Goal: Information Seeking & Learning: Check status

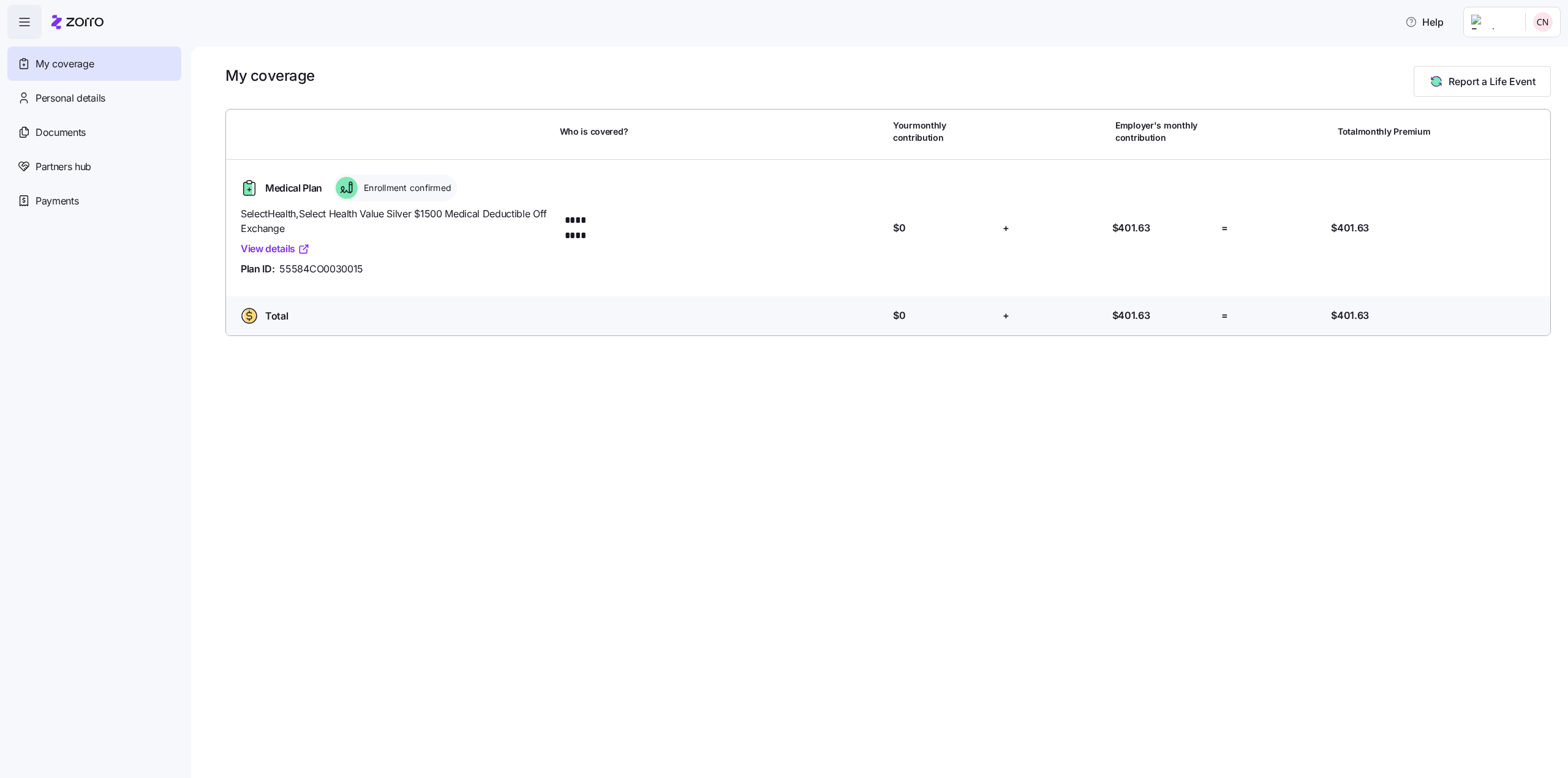
click at [282, 250] on link "View details" at bounding box center [275, 248] width 69 height 15
click at [60, 133] on span "Documents" at bounding box center [60, 132] width 51 height 15
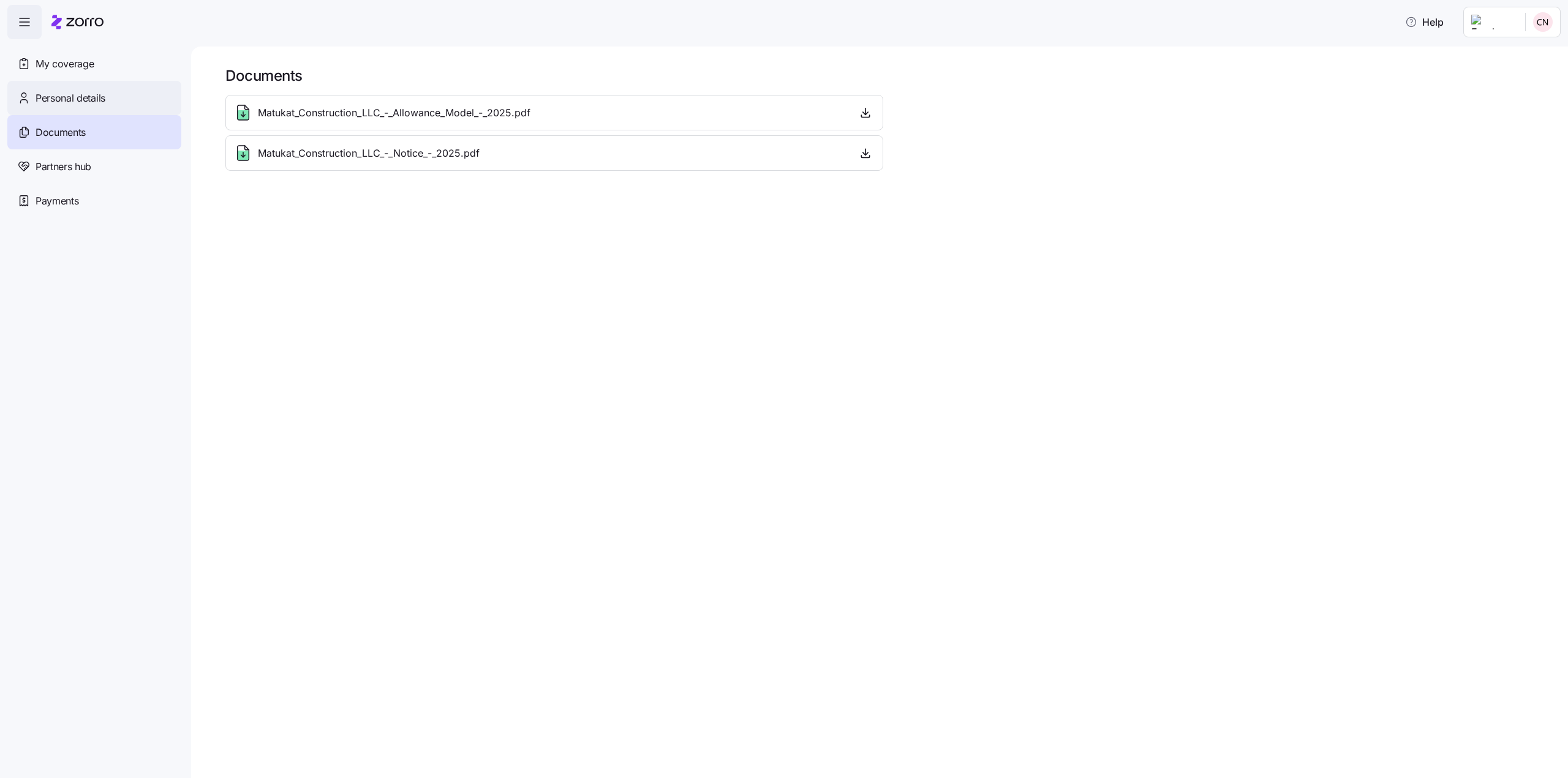
click at [57, 92] on span "Personal details" at bounding box center [70, 98] width 70 height 15
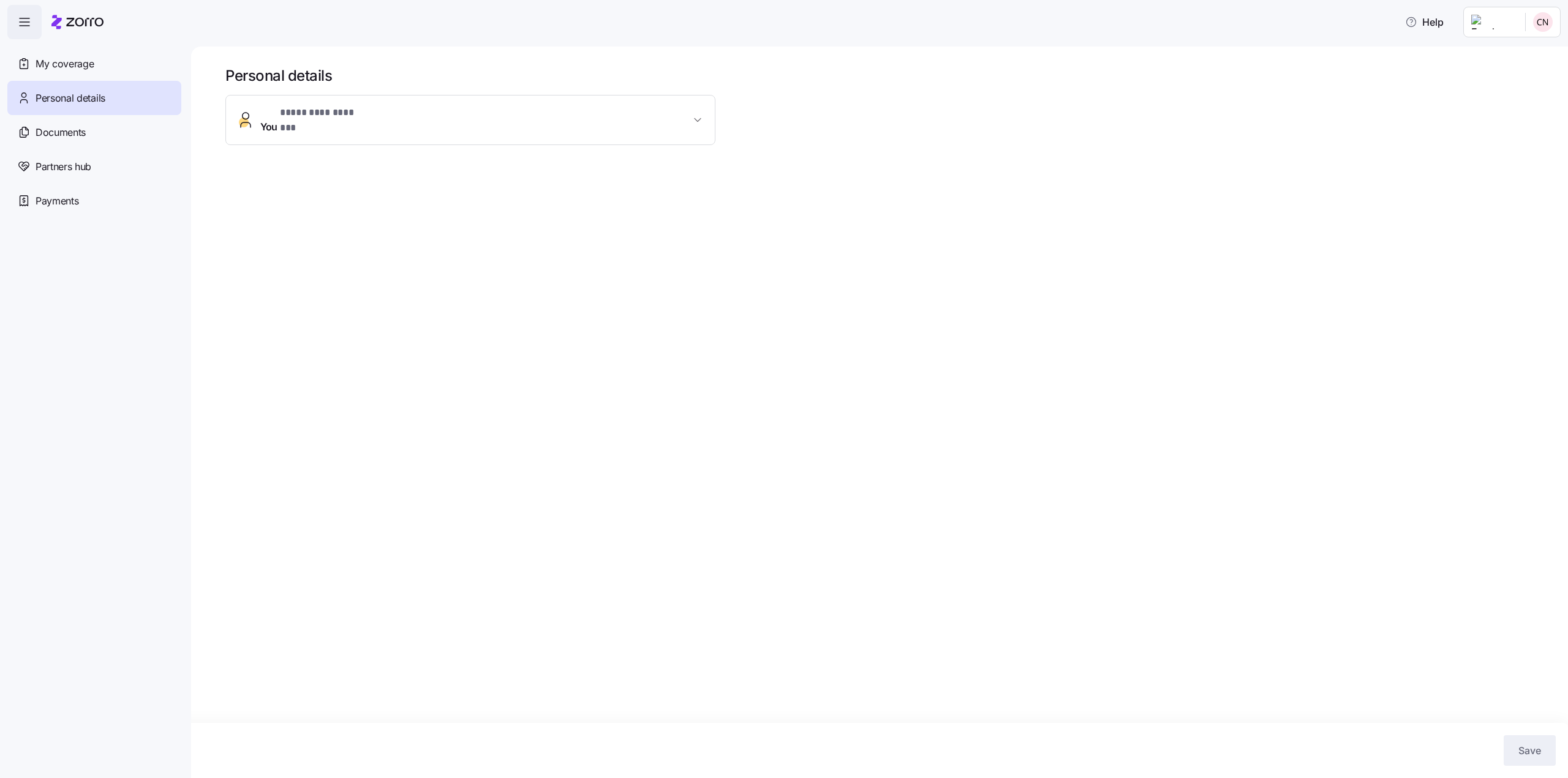
click at [379, 118] on span "You * ********* ******* *" at bounding box center [475, 120] width 430 height 29
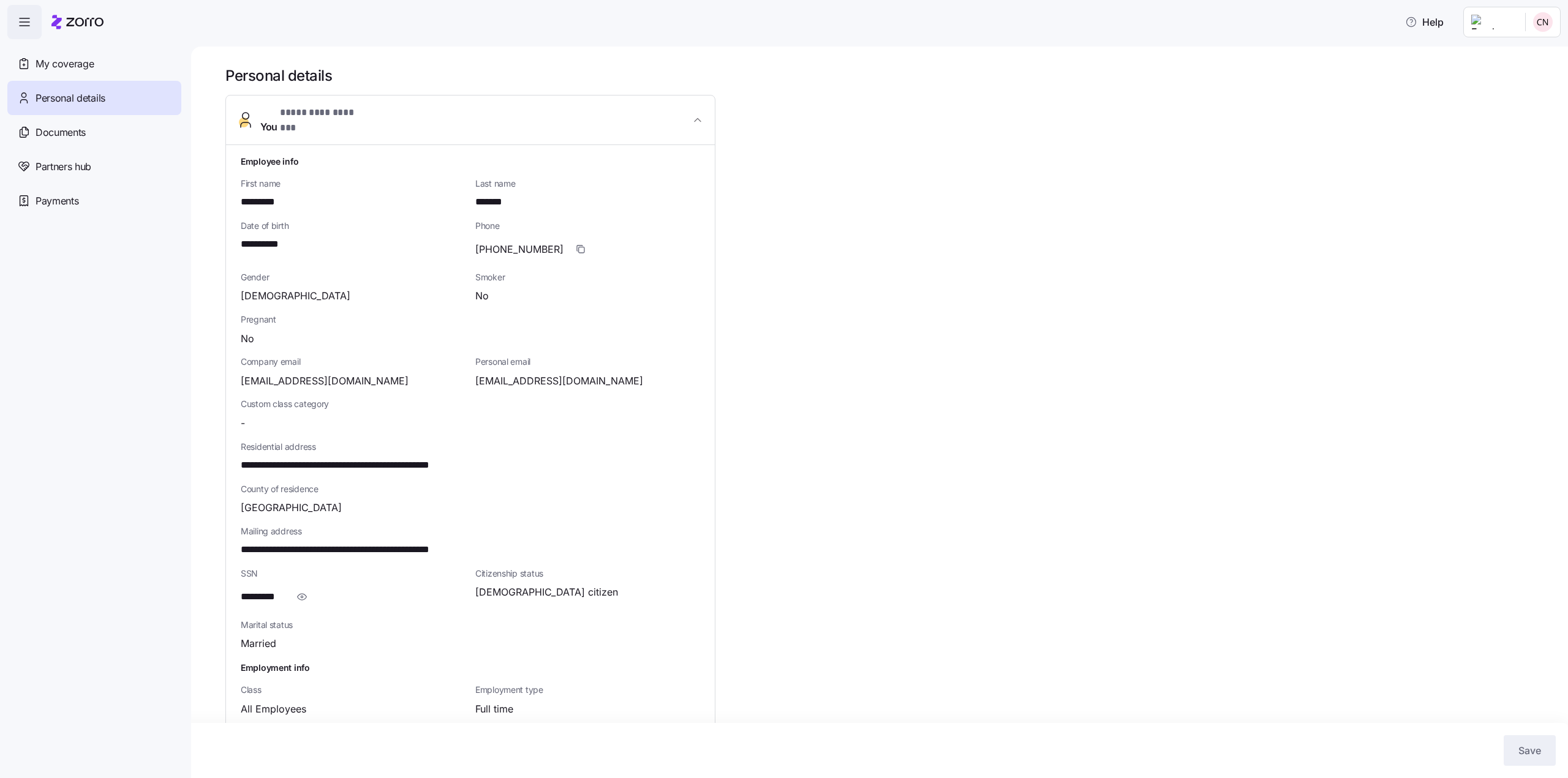
scroll to position [45, 0]
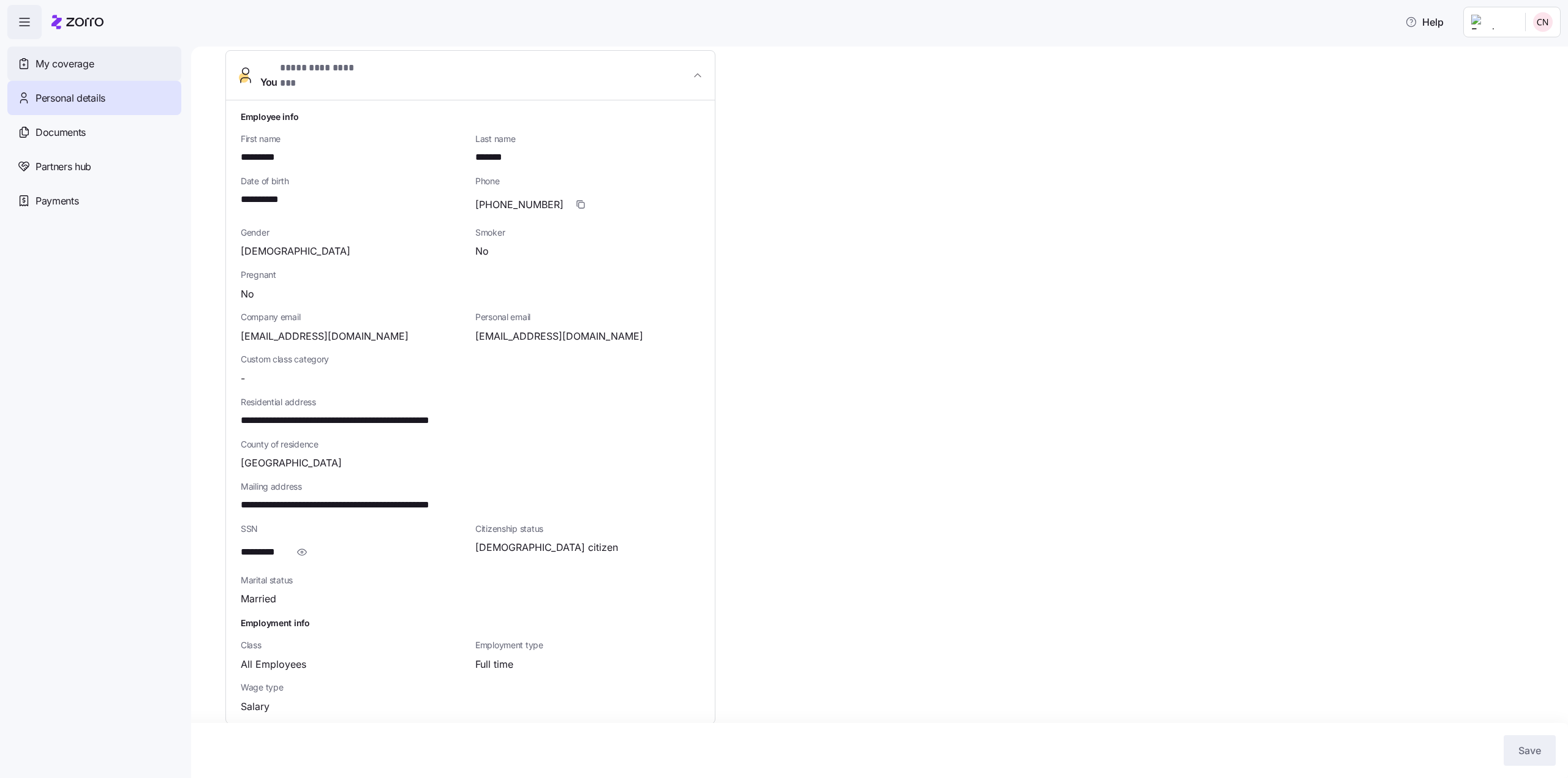
click at [79, 70] on span "My coverage" at bounding box center [64, 64] width 58 height 15
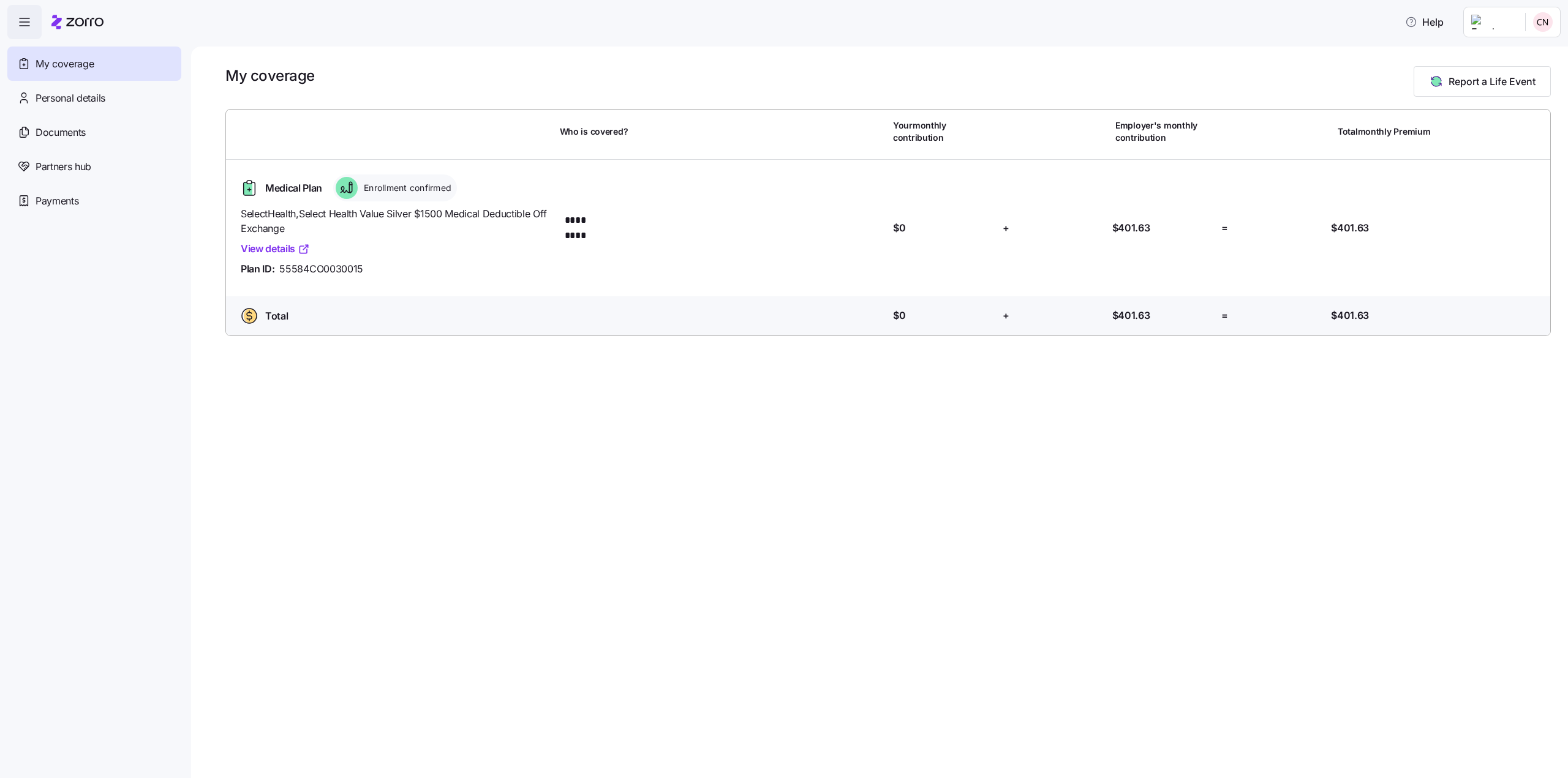
click at [29, 27] on icon "button" at bounding box center [25, 22] width 15 height 15
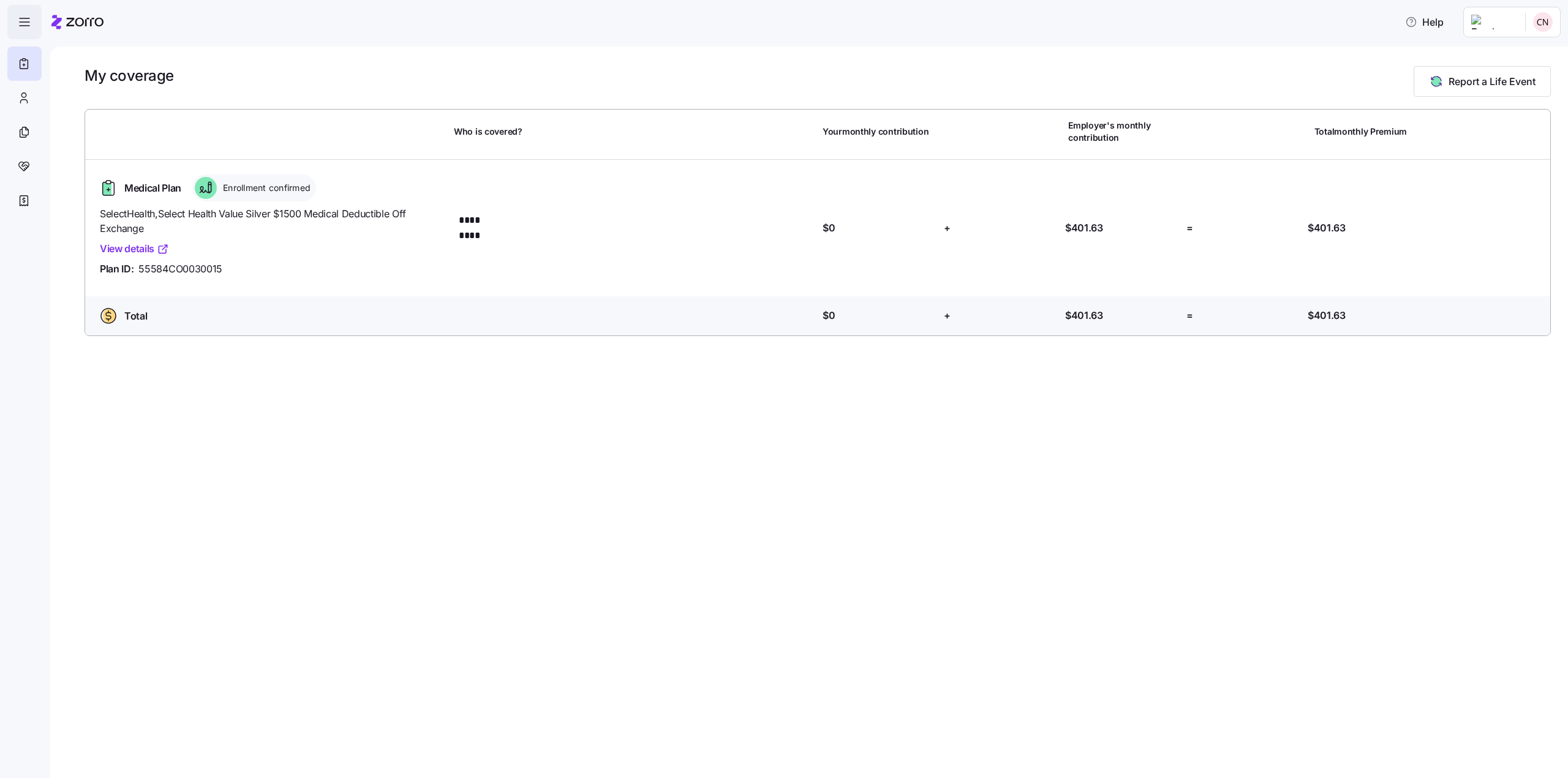
click at [29, 27] on icon "button" at bounding box center [25, 22] width 15 height 15
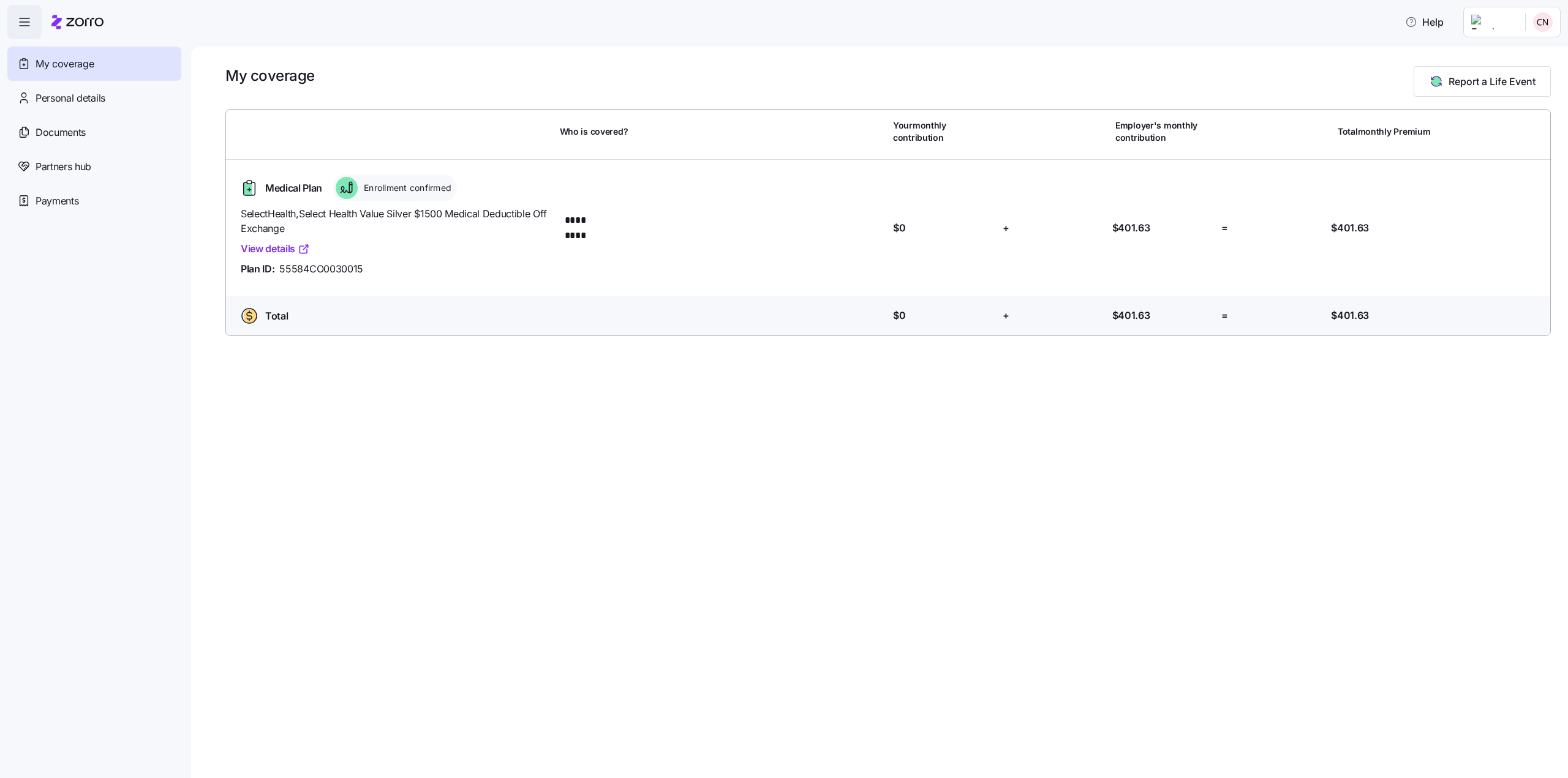
click at [320, 187] on span "Medical Plan" at bounding box center [294, 188] width 57 height 15
click at [403, 199] on div "Enrollment confirmed" at bounding box center [395, 188] width 124 height 27
click at [407, 191] on span "Enrollment confirmed" at bounding box center [405, 188] width 91 height 12
click at [296, 189] on span "Medical Plan" at bounding box center [294, 188] width 57 height 15
click at [101, 103] on span "Personal details" at bounding box center [70, 98] width 70 height 15
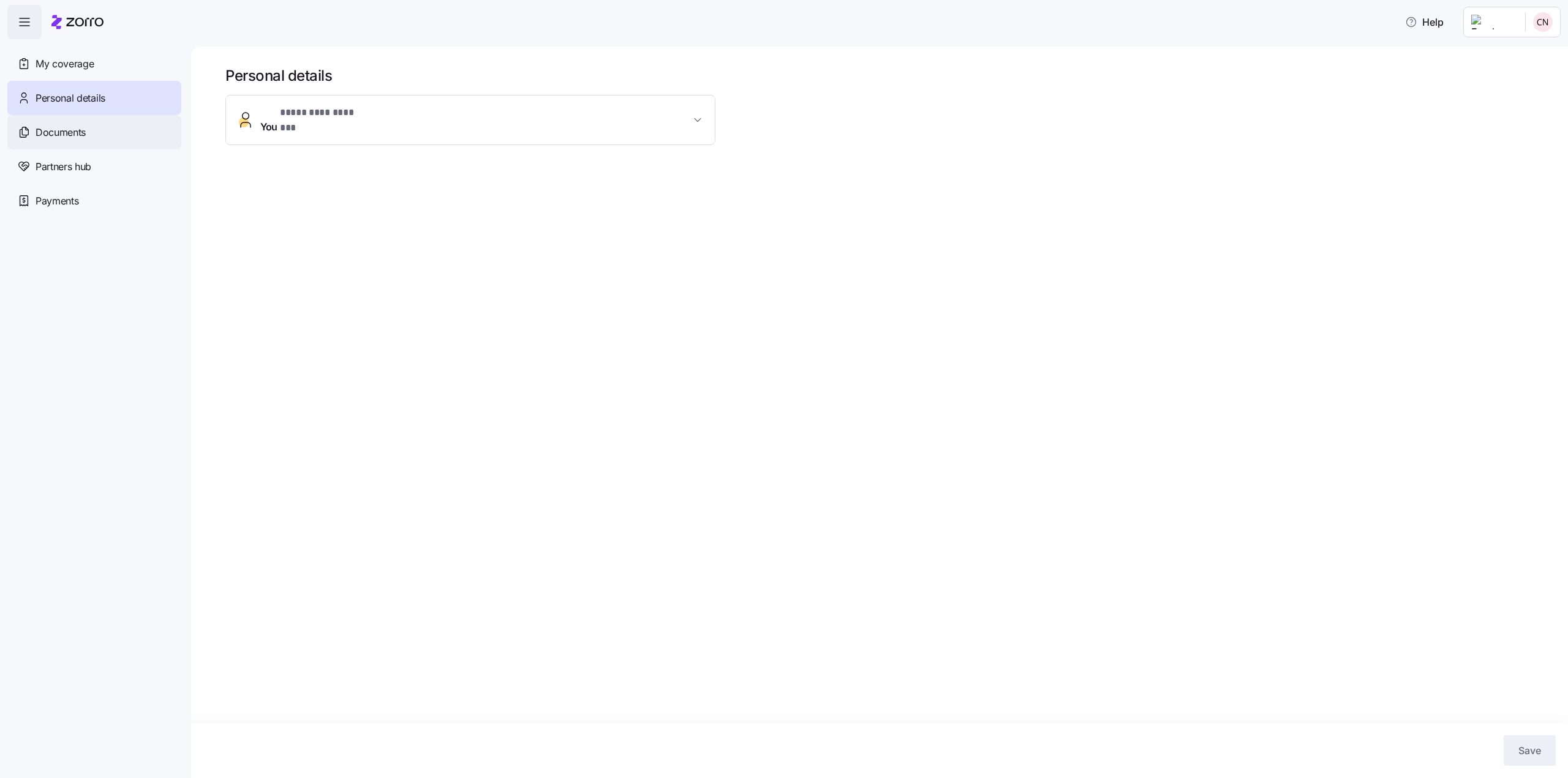
click at [72, 126] on span "Documents" at bounding box center [60, 132] width 51 height 15
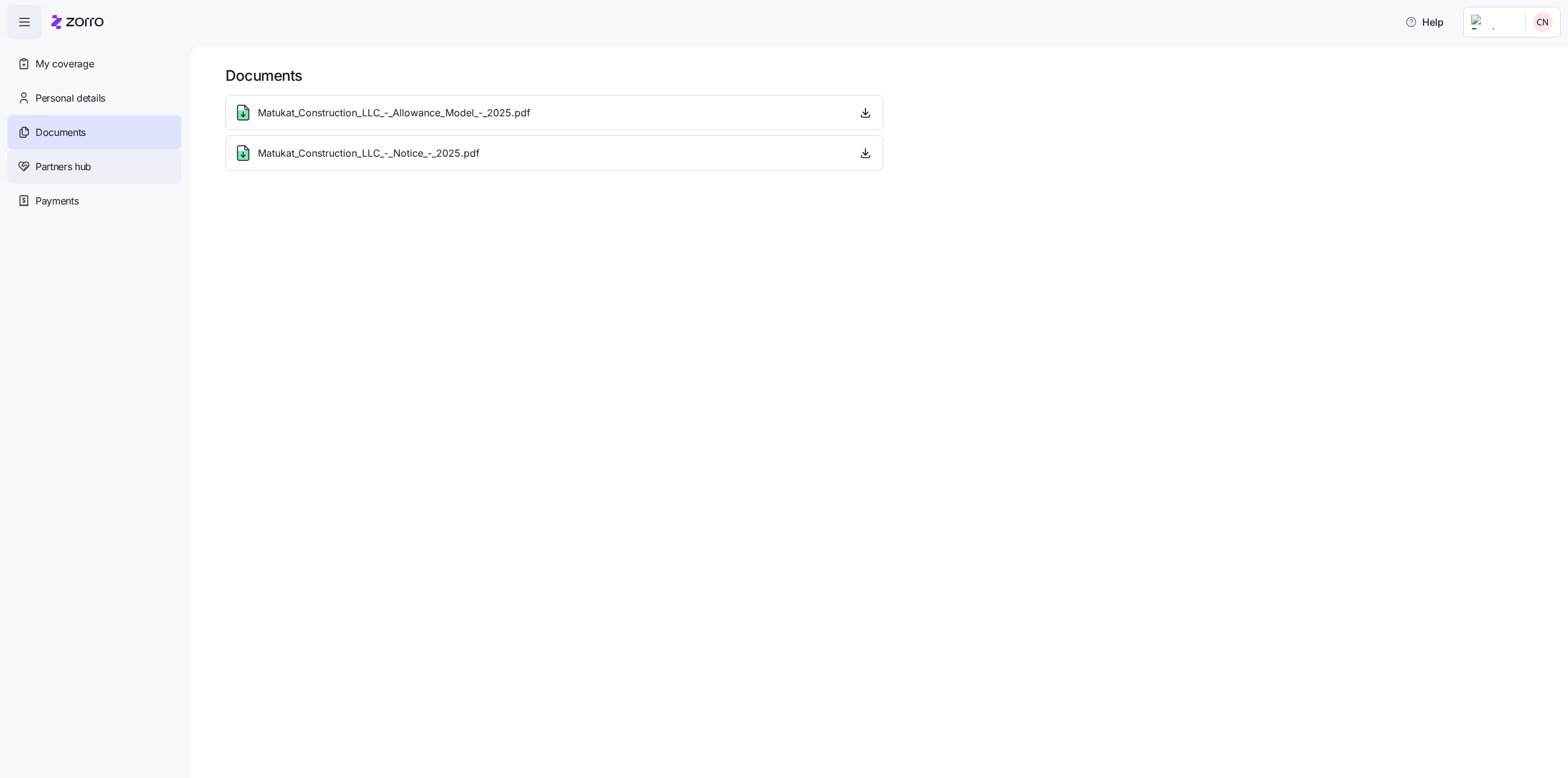
click at [74, 161] on span "Partners hub" at bounding box center [63, 167] width 56 height 15
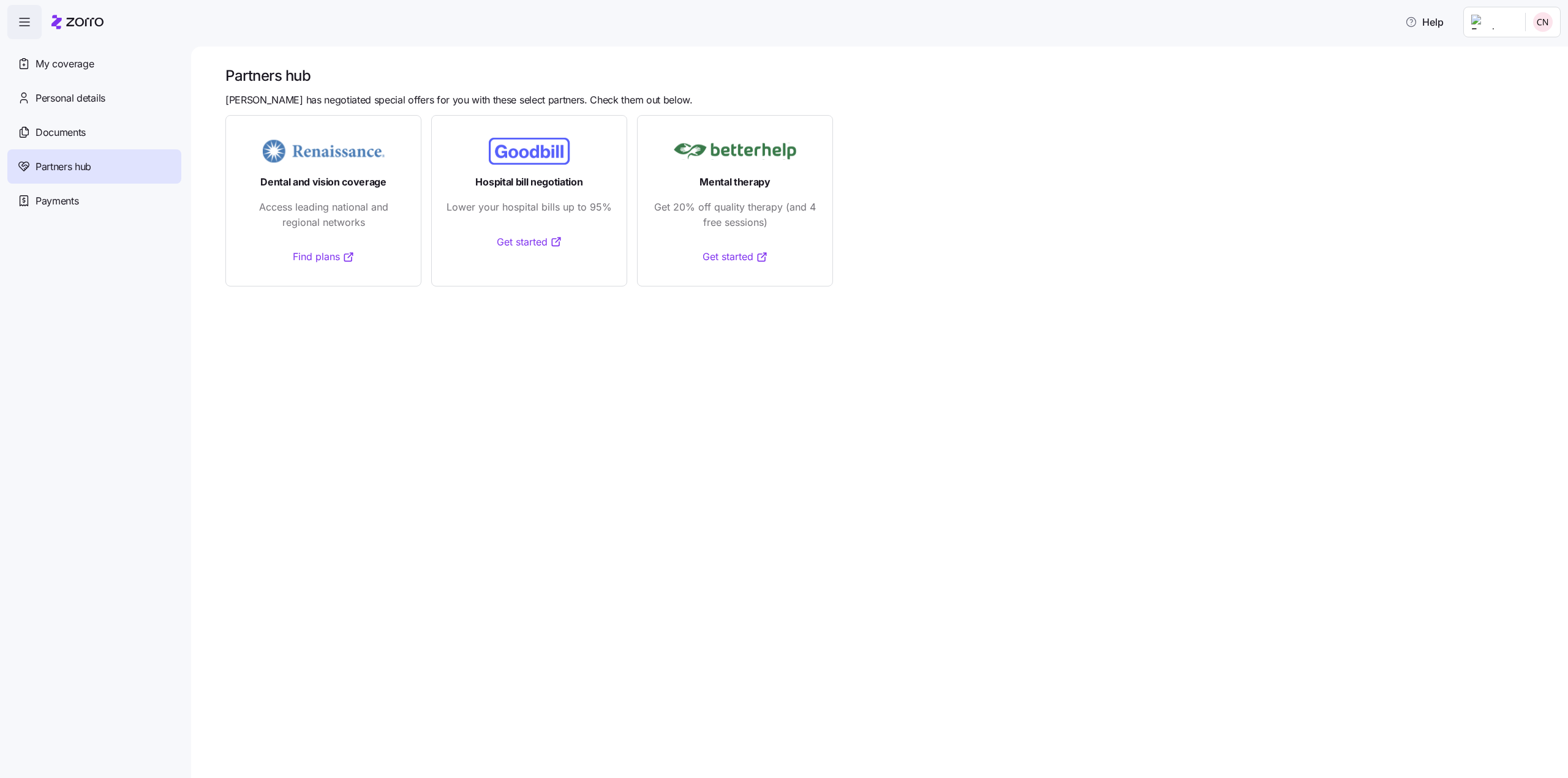
click at [68, 200] on span "Payments" at bounding box center [56, 201] width 43 height 15
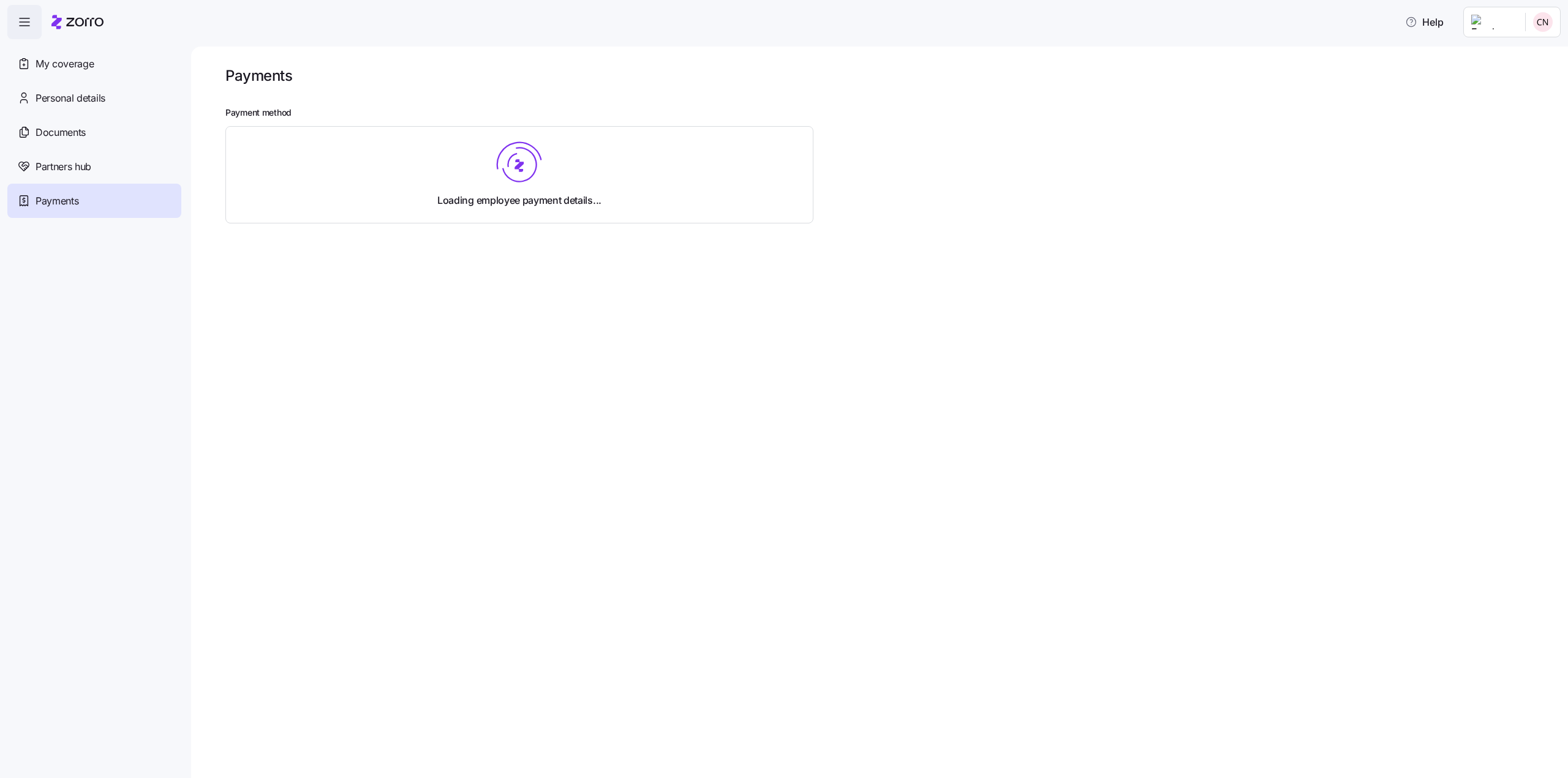
click at [1534, 27] on html "Help My coverage Personal details Documents Partners hub Payments Payments Paym…" at bounding box center [784, 385] width 1568 height 771
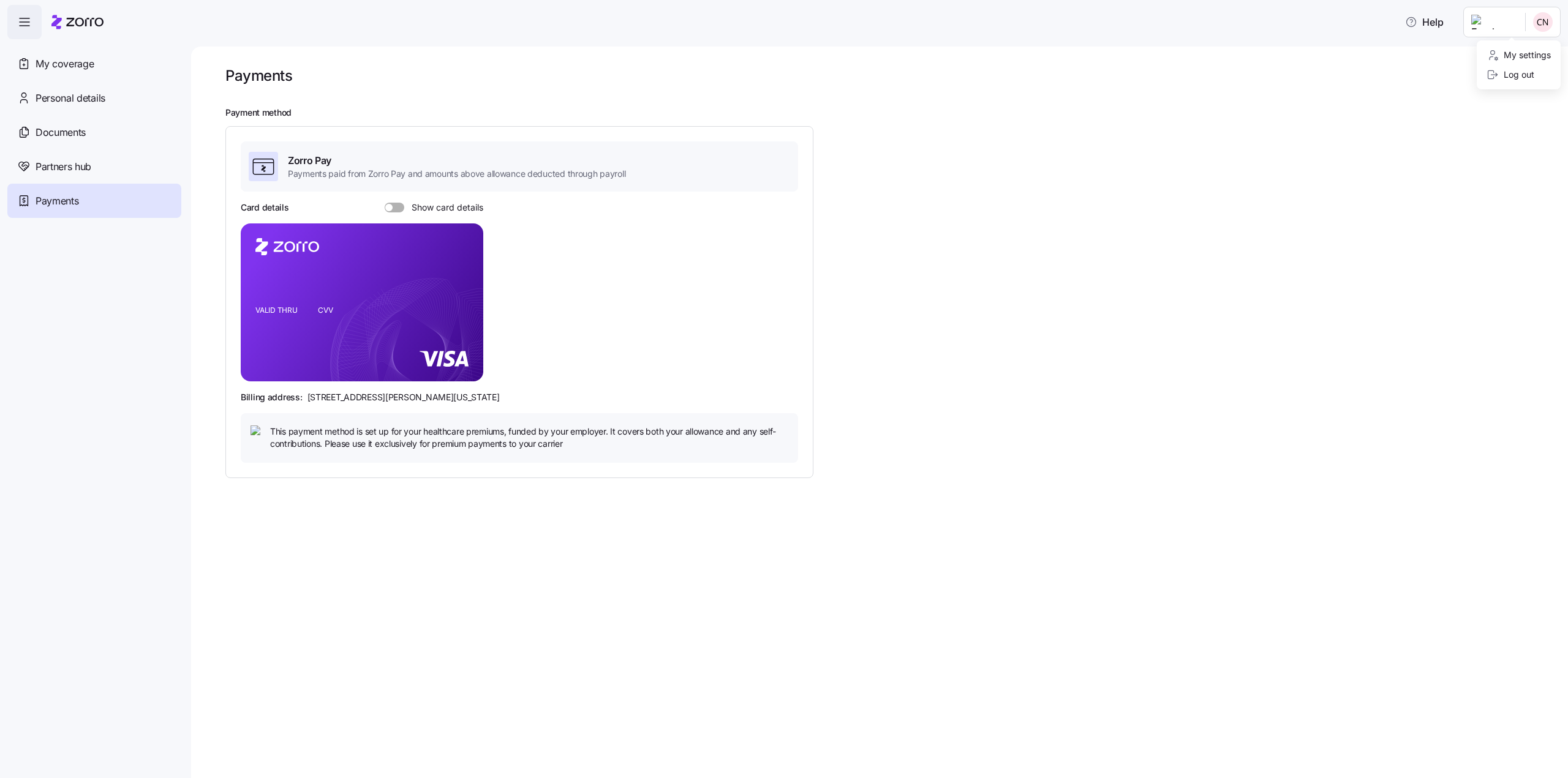
click at [1060, 272] on html "Help My coverage Personal details Documents Partners hub Payments Payments Paym…" at bounding box center [784, 385] width 1568 height 771
click at [82, 68] on span "My coverage" at bounding box center [64, 64] width 58 height 15
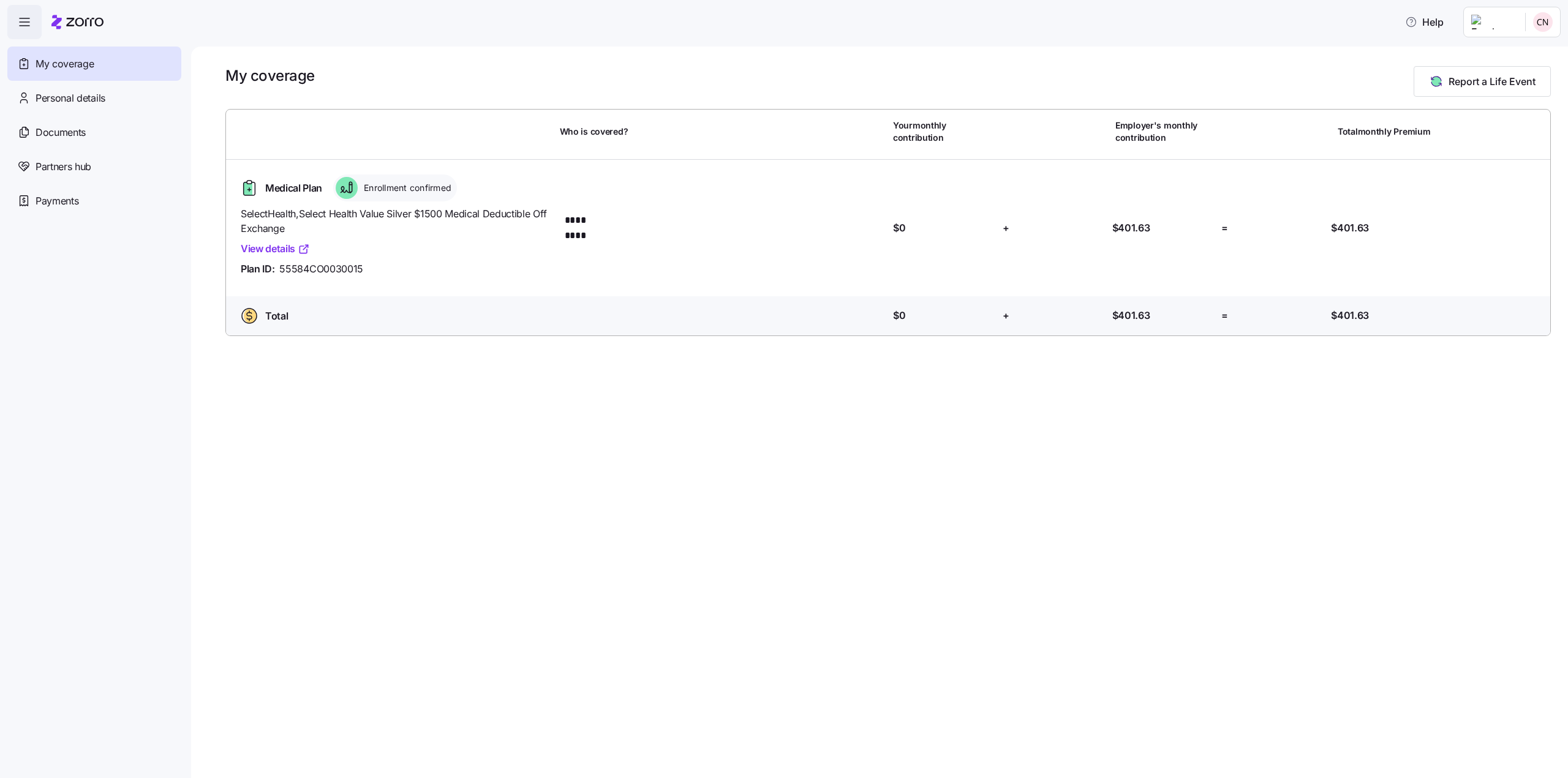
click at [279, 252] on link "View details" at bounding box center [275, 248] width 69 height 15
drag, startPoint x: 363, startPoint y: 270, endPoint x: 281, endPoint y: 270, distance: 82.0
click at [281, 270] on div "Plan ID: 55584CO0030015" at bounding box center [395, 269] width 309 height 15
click at [53, 141] on div "Documents" at bounding box center [94, 132] width 174 height 35
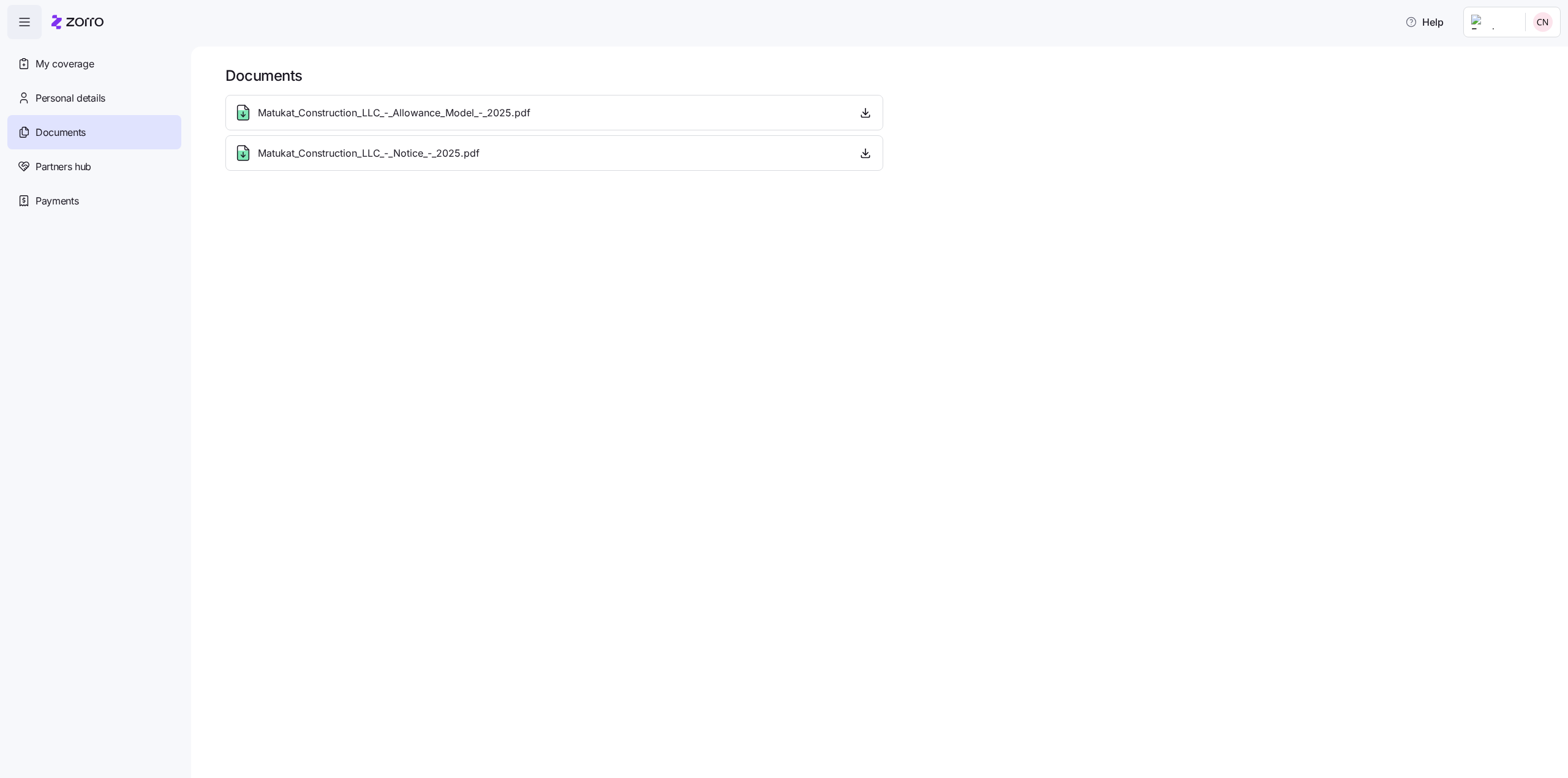
click at [82, 95] on span "Personal details" at bounding box center [70, 98] width 70 height 15
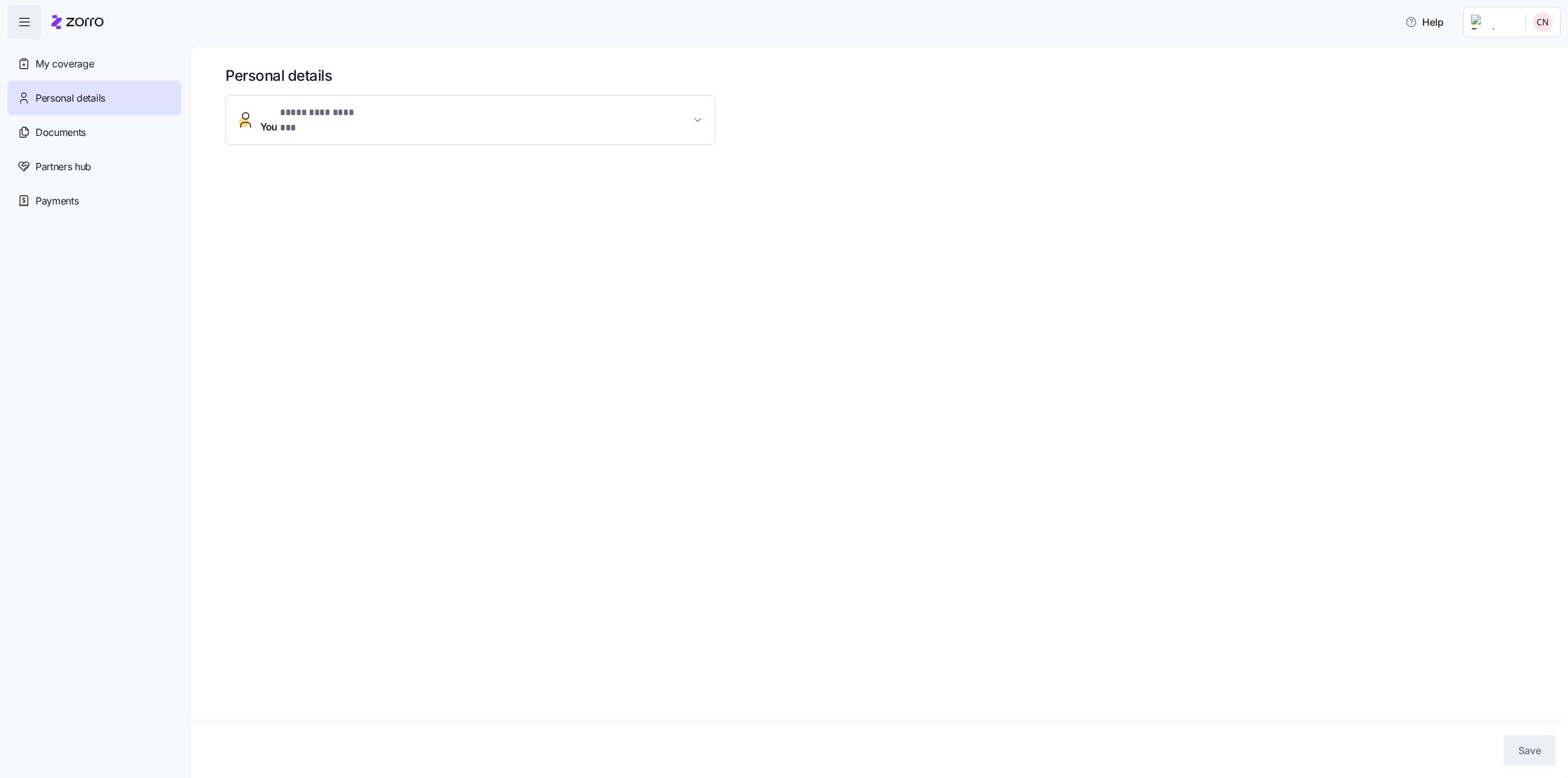
click at [444, 122] on span "You * ********* ******* *" at bounding box center [475, 120] width 430 height 29
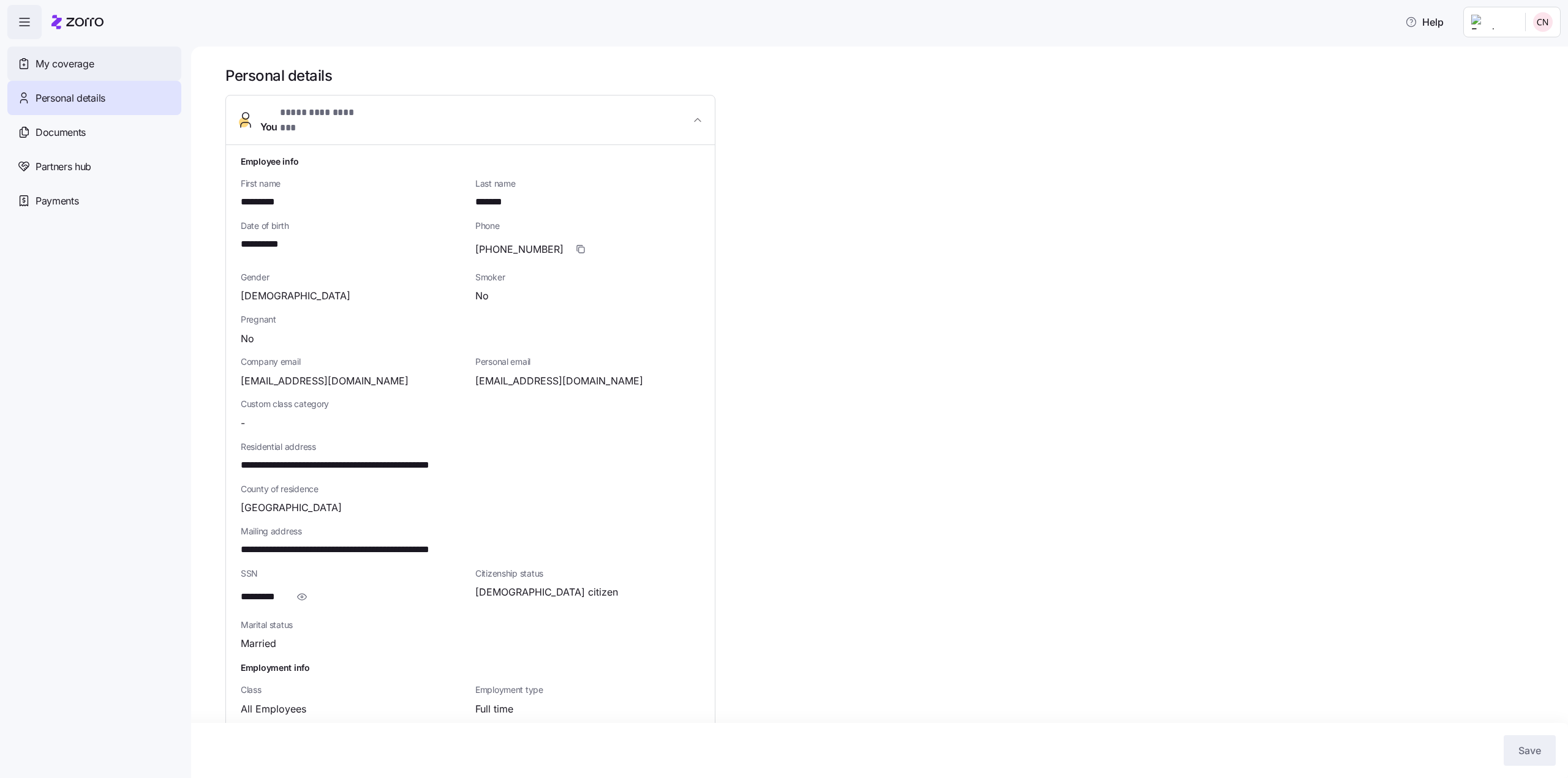
click at [85, 68] on span "My coverage" at bounding box center [64, 64] width 58 height 15
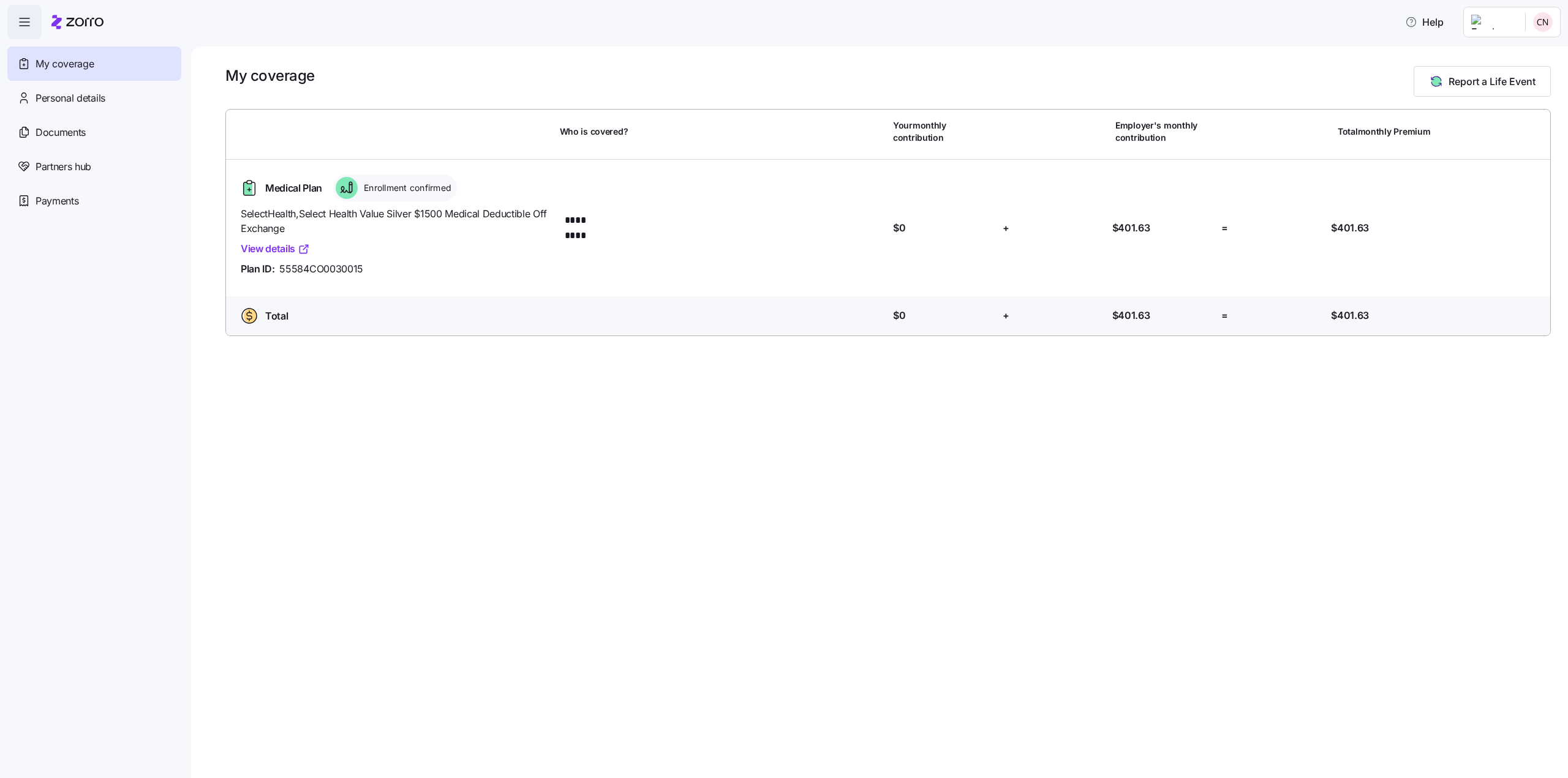
click at [393, 195] on span "Enrollment confirmed" at bounding box center [405, 188] width 91 height 15
click at [292, 188] on span "Medical Plan" at bounding box center [294, 188] width 57 height 15
